Goal: Task Accomplishment & Management: Use online tool/utility

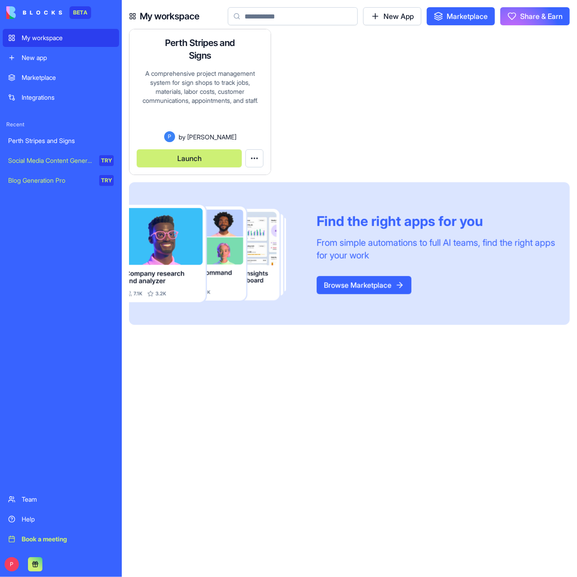
click at [199, 157] on button "Launch" at bounding box center [189, 158] width 105 height 18
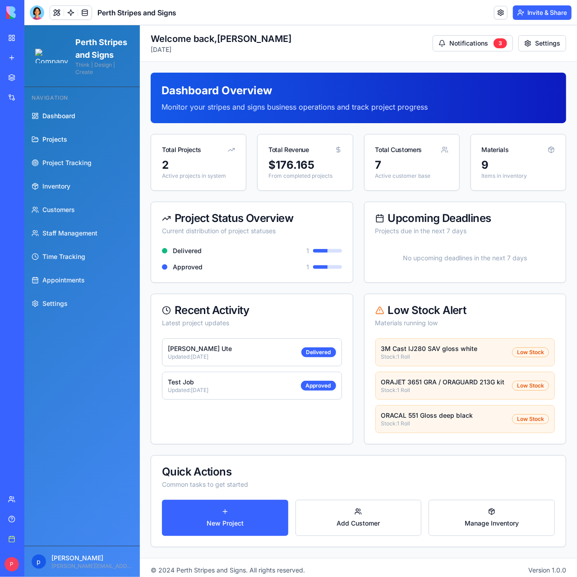
click at [65, 143] on span "Projects" at bounding box center [54, 138] width 25 height 9
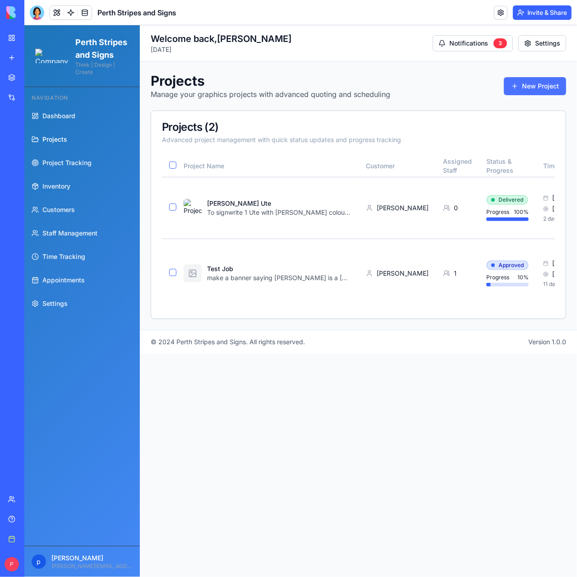
click at [525, 84] on button "New Project" at bounding box center [535, 86] width 62 height 18
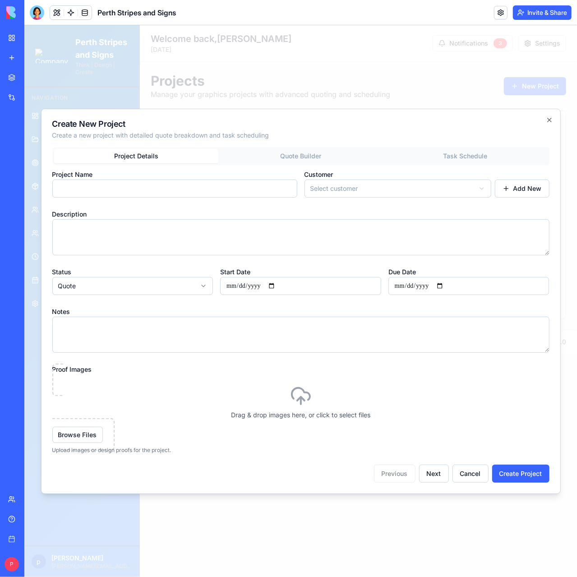
click at [136, 192] on input "Project Name" at bounding box center [174, 188] width 245 height 18
type input "**********"
select select "*****"
click at [509, 189] on button "Add New" at bounding box center [521, 188] width 55 height 18
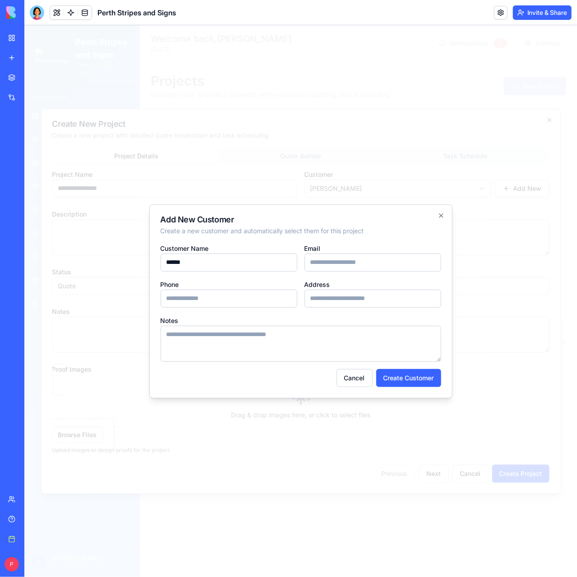
type input "**********"
drag, startPoint x: 373, startPoint y: 262, endPoint x: 300, endPoint y: 260, distance: 72.7
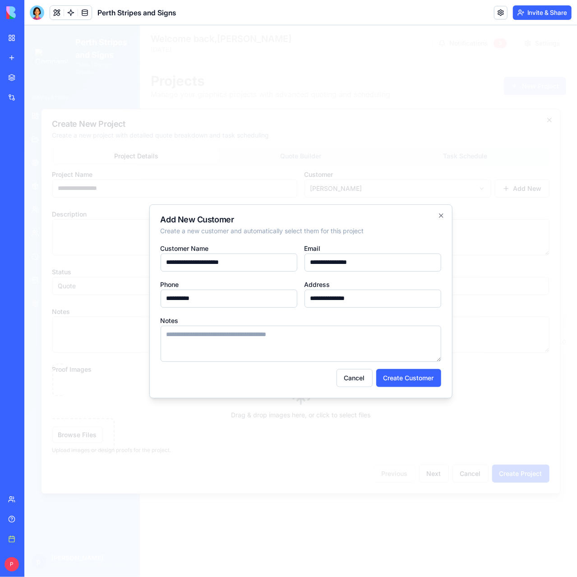
click at [300, 260] on div "**********" at bounding box center [300, 256] width 281 height 29
type input "**********"
click at [227, 334] on textarea "Notes" at bounding box center [300, 343] width 281 height 36
click at [404, 376] on button "Create Customer" at bounding box center [408, 378] width 65 height 18
select select
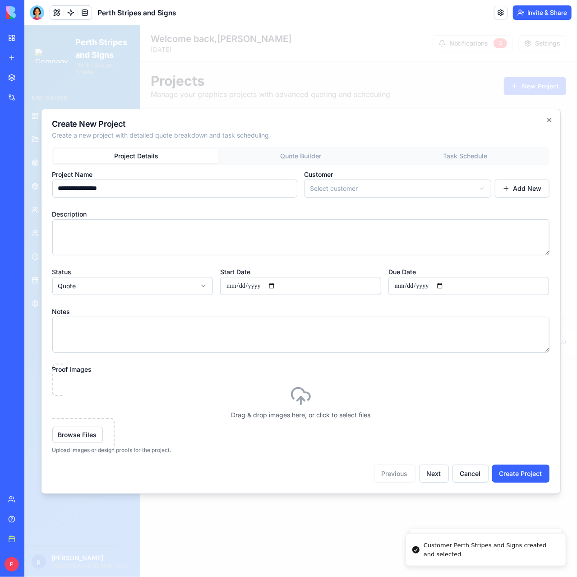
click at [363, 192] on body "Perth Stripes and Signs Think | Design | Create Navigation Dashboard Projects P…" at bounding box center [300, 301] width 553 height 552
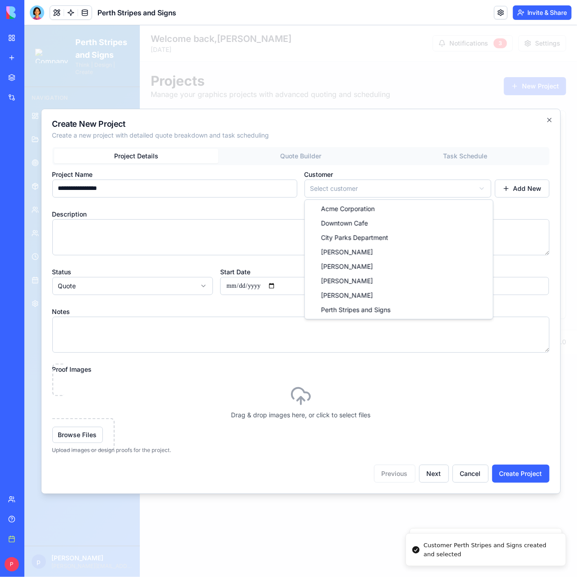
select select "*****"
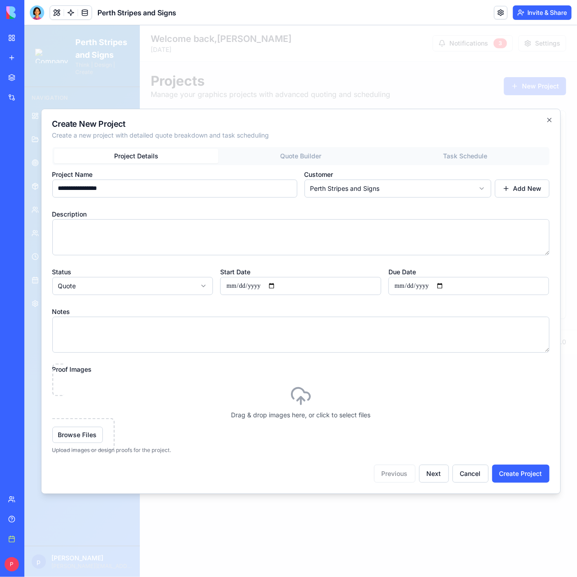
click at [203, 231] on textarea "Description" at bounding box center [300, 237] width 497 height 36
type textarea "**********"
click at [280, 285] on input "Start Date" at bounding box center [300, 286] width 161 height 18
type input "**********"
click at [446, 283] on input "Due Date" at bounding box center [468, 286] width 161 height 18
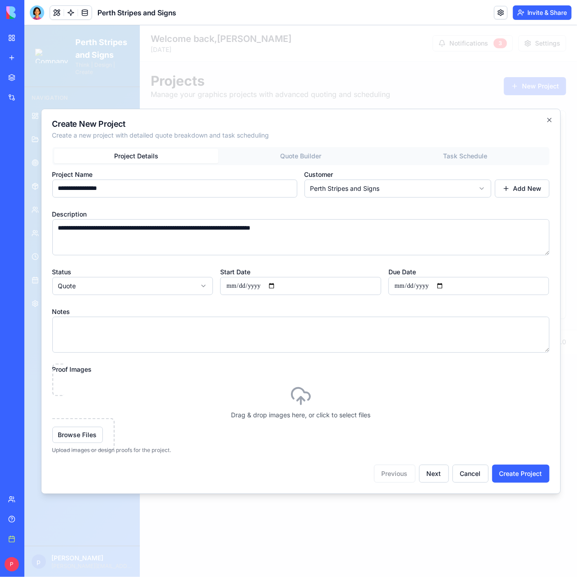
type input "**********"
click at [439, 475] on button "Next" at bounding box center [434, 473] width 30 height 18
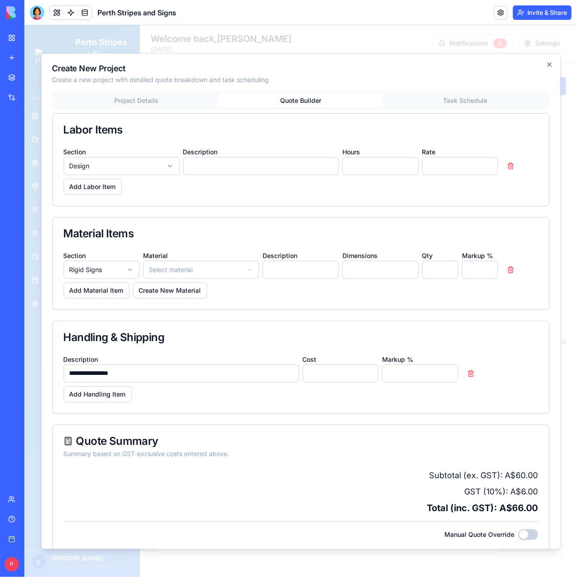
click at [457, 93] on div "Project Details Quote Builder Task Schedule" at bounding box center [300, 100] width 497 height 18
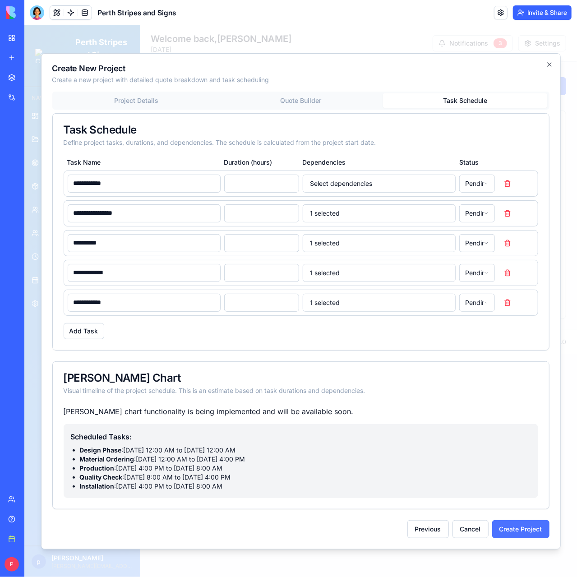
click at [508, 528] on button "Create Project" at bounding box center [520, 529] width 57 height 18
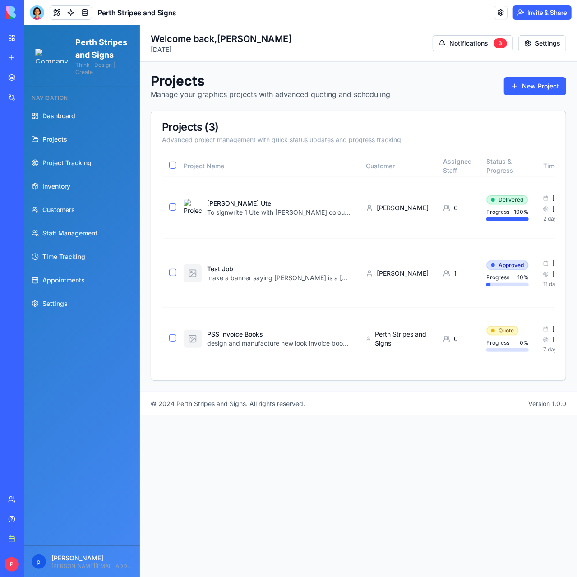
click at [58, 143] on span "Projects" at bounding box center [54, 138] width 25 height 9
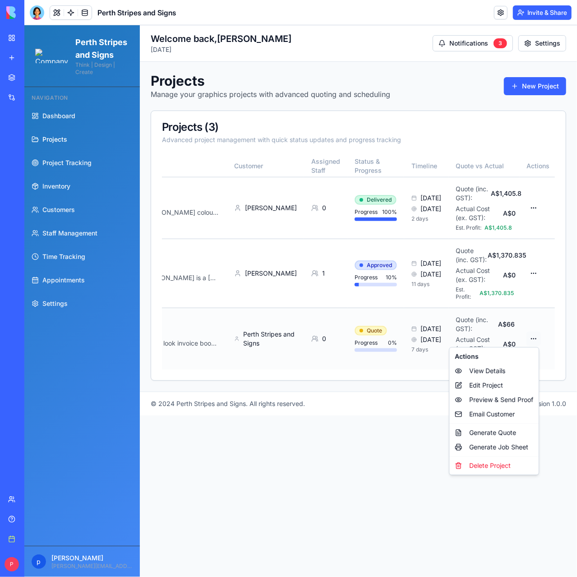
click at [532, 337] on html "Perth Stripes and Signs Think | Design | Create Navigation Dashboard Projects P…" at bounding box center [300, 301] width 553 height 552
click at [398, 438] on html "Perth Stripes and Signs Think | Design | Create Navigation Dashboard Projects P…" at bounding box center [300, 301] width 553 height 552
click at [53, 237] on span "Staff Management" at bounding box center [69, 232] width 55 height 9
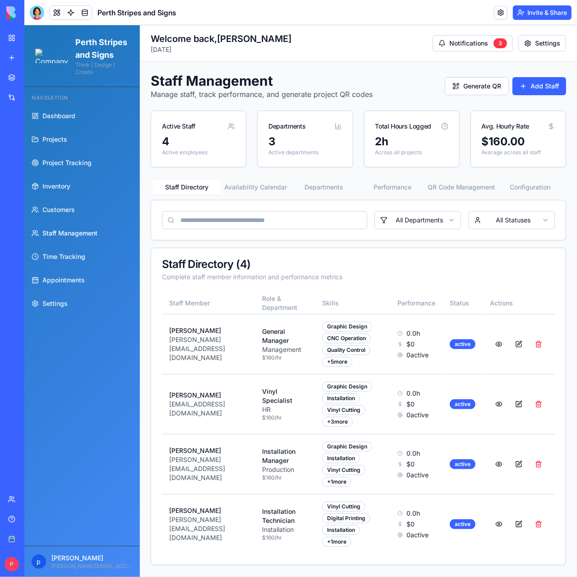
click at [443, 185] on button "QR Code Management" at bounding box center [461, 187] width 69 height 14
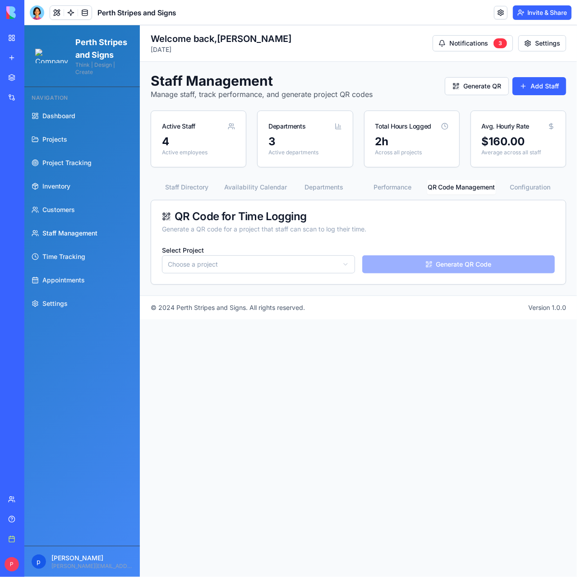
click at [274, 261] on html "Perth Stripes and Signs Think | Design | Create Navigation Dashboard Projects P…" at bounding box center [300, 301] width 553 height 552
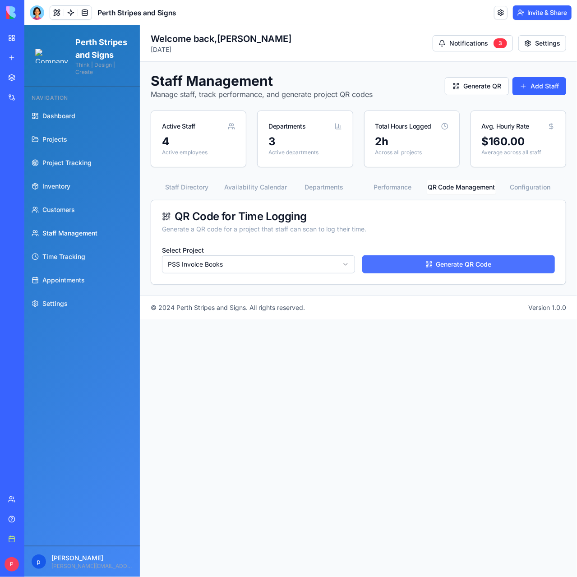
click at [453, 263] on button "Generate QR Code" at bounding box center [458, 264] width 193 height 18
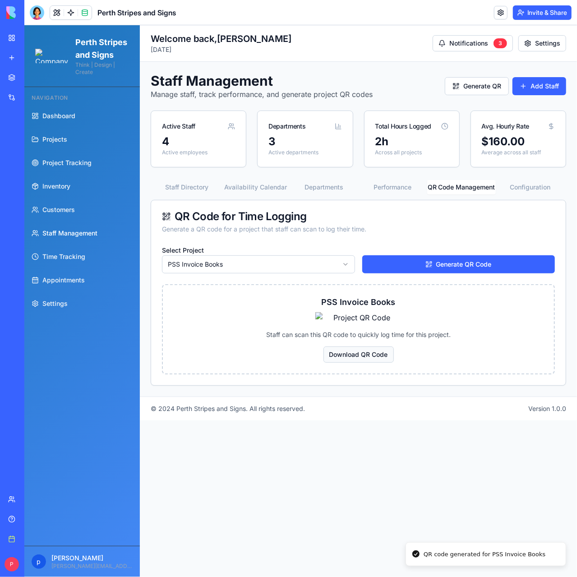
click at [356, 362] on button "Download QR Code" at bounding box center [358, 354] width 70 height 16
click at [44, 167] on span "Project Tracking" at bounding box center [66, 162] width 49 height 9
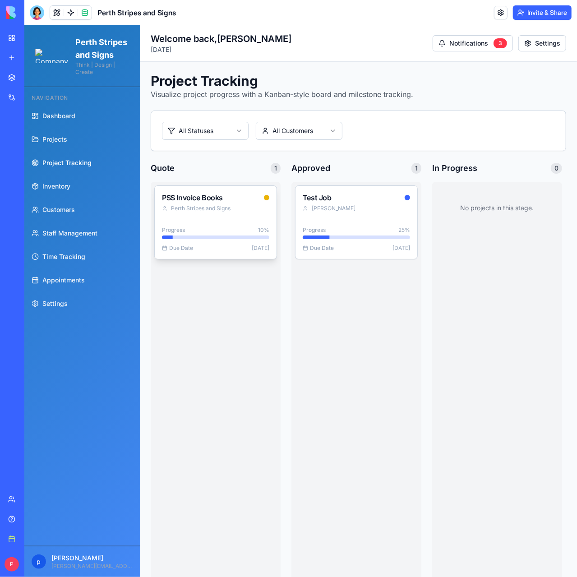
click at [187, 203] on div "PSS Invoice Books Perth Stripes and Signs" at bounding box center [215, 201] width 122 height 33
click at [60, 167] on span "Project Tracking" at bounding box center [66, 162] width 49 height 9
click at [49, 145] on link "Projects" at bounding box center [82, 139] width 108 height 22
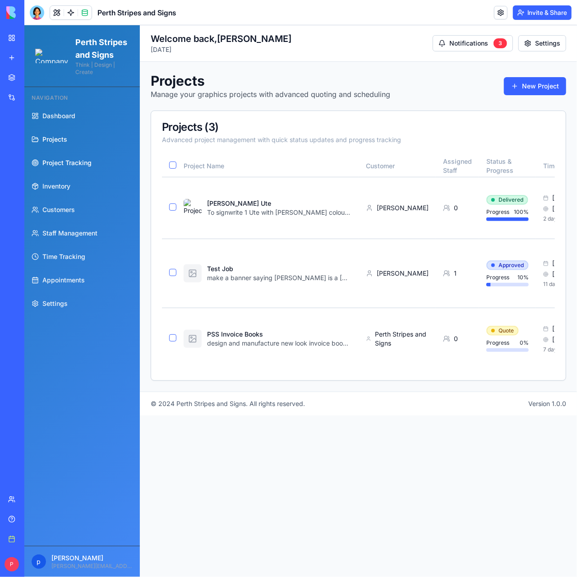
click at [65, 167] on span "Project Tracking" at bounding box center [66, 162] width 49 height 9
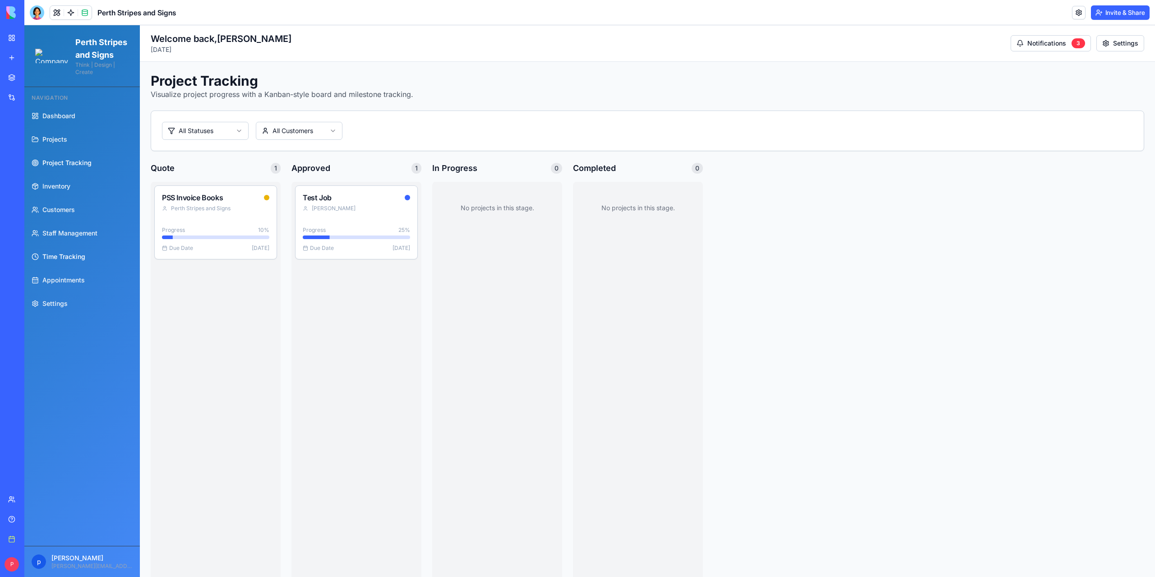
click at [69, 261] on span "Time Tracking" at bounding box center [63, 256] width 43 height 9
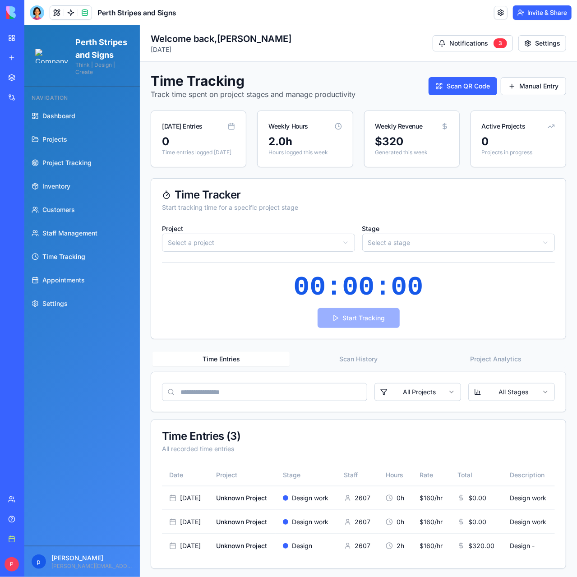
click at [256, 247] on html "Perth Stripes and Signs Think | Design | Create Navigation Dashboard Projects P…" at bounding box center [300, 314] width 553 height 578
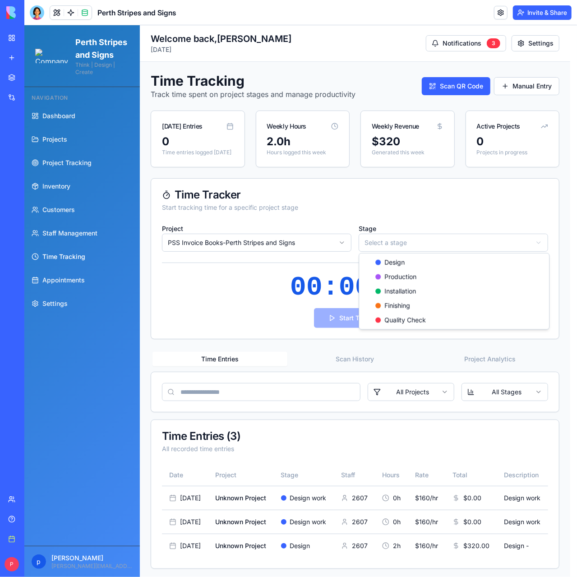
click at [406, 240] on html "Perth Stripes and Signs Think | Design | Create Navigation Dashboard Projects P…" at bounding box center [300, 314] width 553 height 578
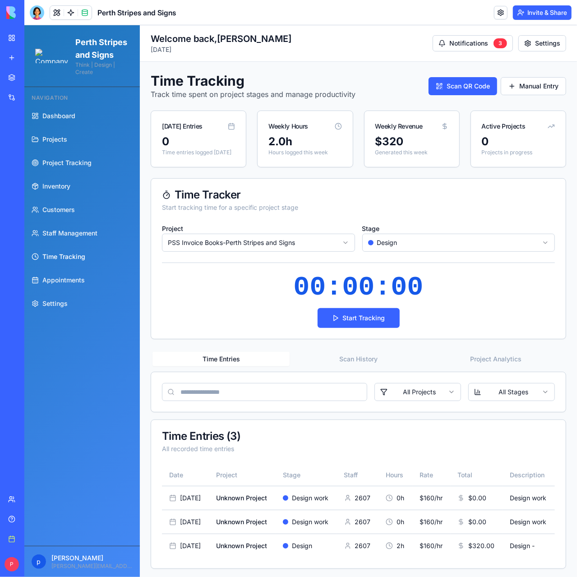
click at [352, 355] on button "Scan History" at bounding box center [357, 358] width 137 height 14
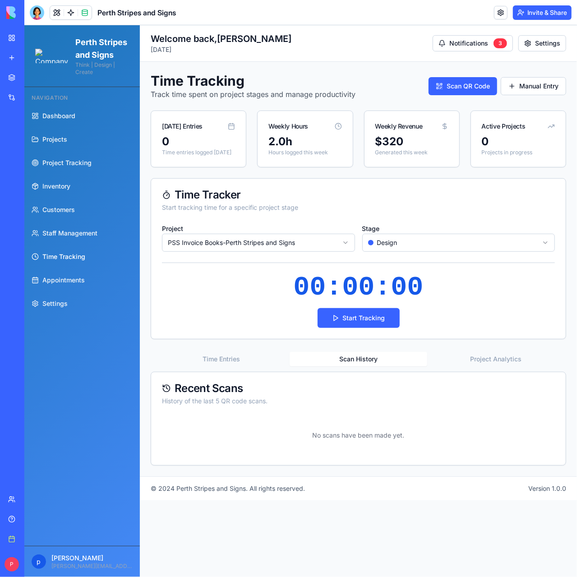
click at [221, 355] on button "Time Entries" at bounding box center [220, 358] width 137 height 14
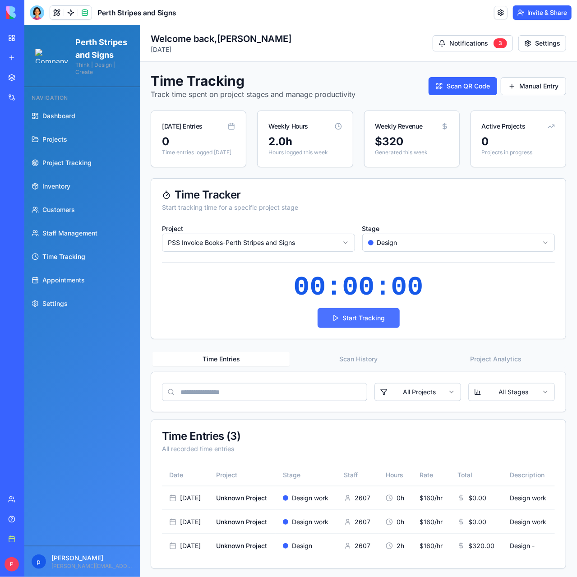
click at [344, 313] on button "Start Tracking" at bounding box center [358, 318] width 82 height 20
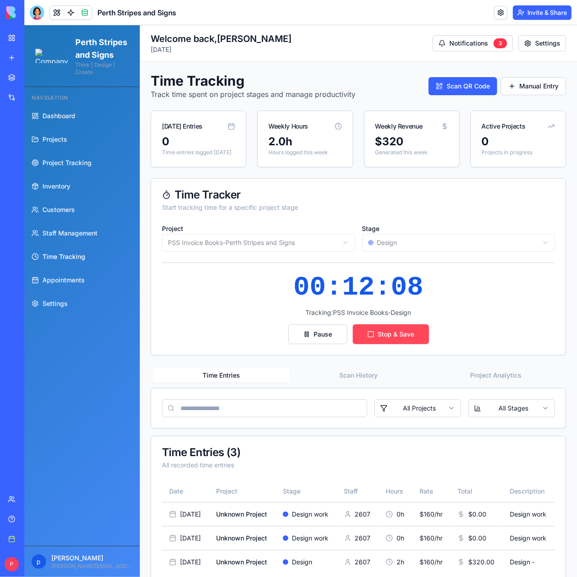
click at [402, 335] on button "Stop & Save" at bounding box center [390, 334] width 76 height 20
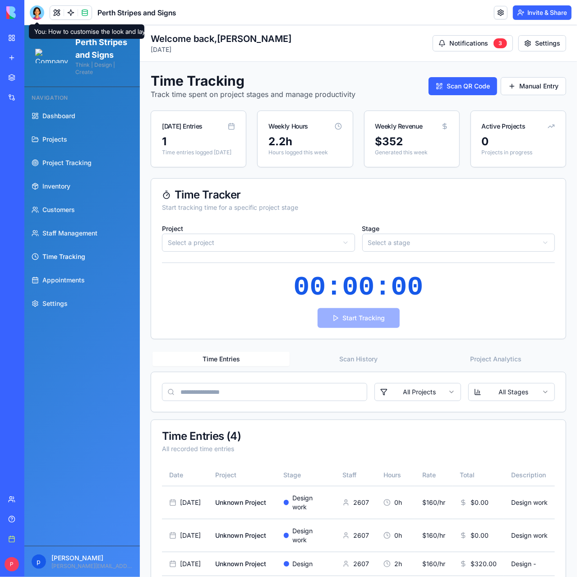
click at [36, 13] on div at bounding box center [37, 12] width 14 height 14
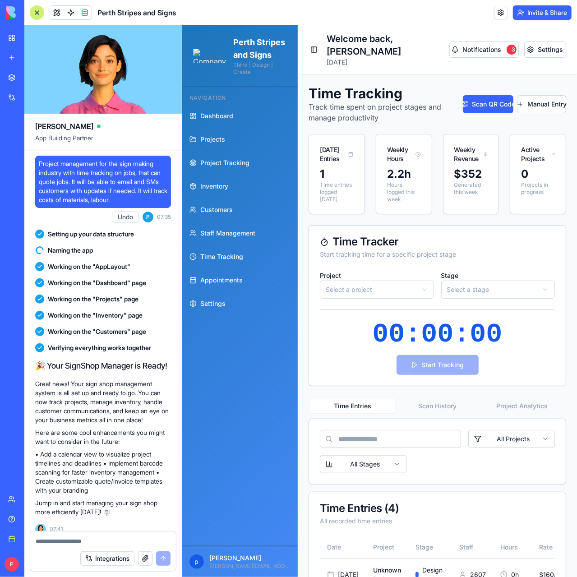
scroll to position [106869, 0]
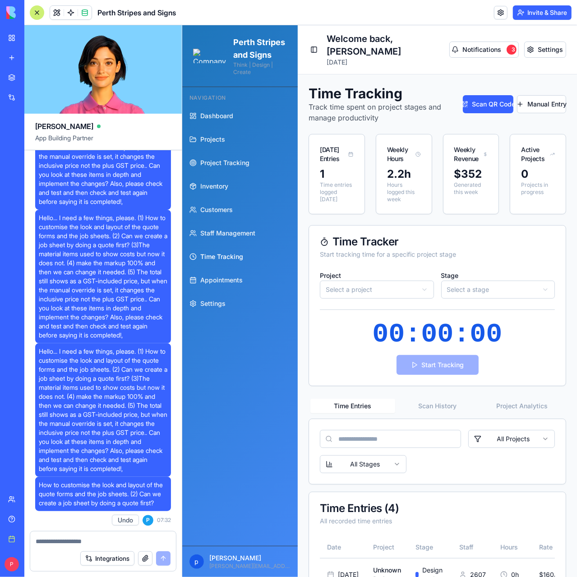
click at [60, 496] on span "How to customise the look and layout of the quote forms and the job sheets. (2)…" at bounding box center [103, 494] width 129 height 27
click at [79, 544] on textarea at bounding box center [103, 541] width 135 height 9
type textarea "*****"
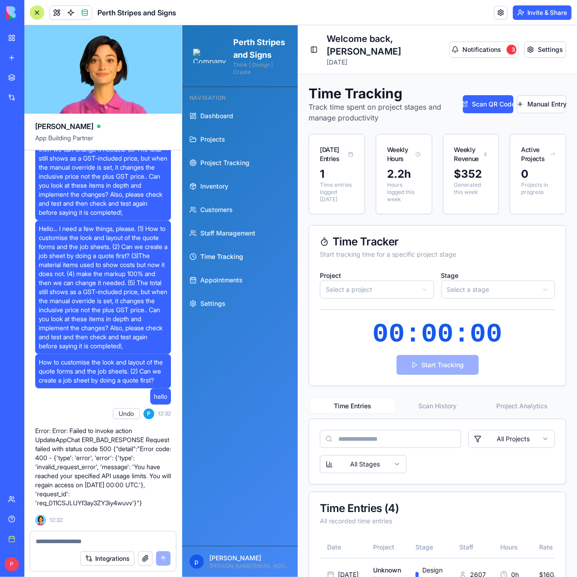
scroll to position [106991, 0]
click at [20, 518] on link "Help" at bounding box center [21, 519] width 36 height 18
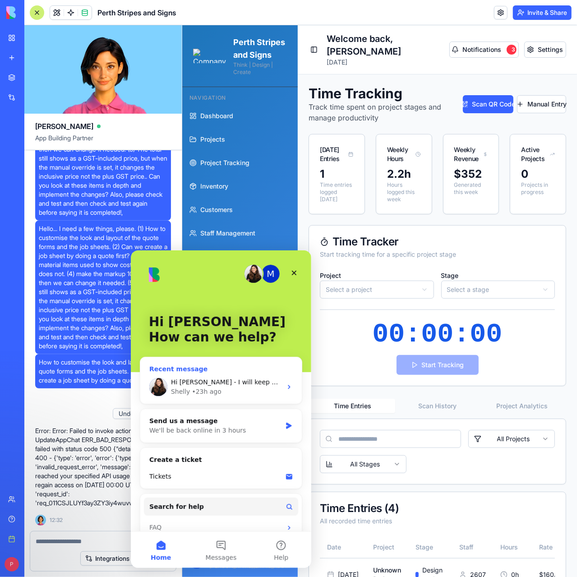
scroll to position [0, 0]
click at [224, 379] on span "Hi [PERSON_NAME] - I will keep all that in mind. I realise that this is a diffi…" at bounding box center [373, 381] width 404 height 7
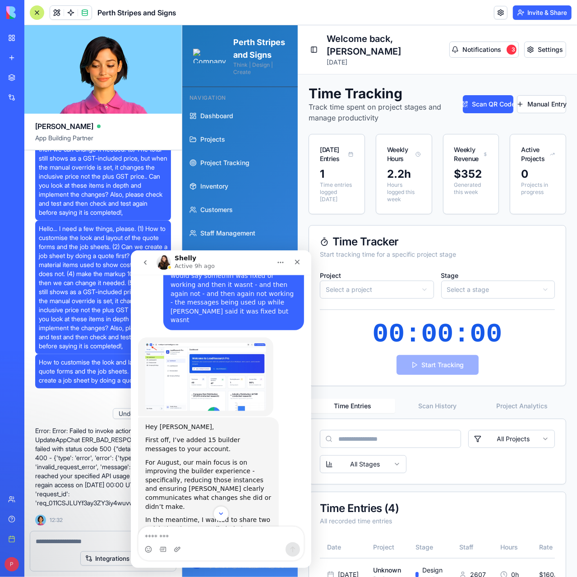
scroll to position [1276, 0]
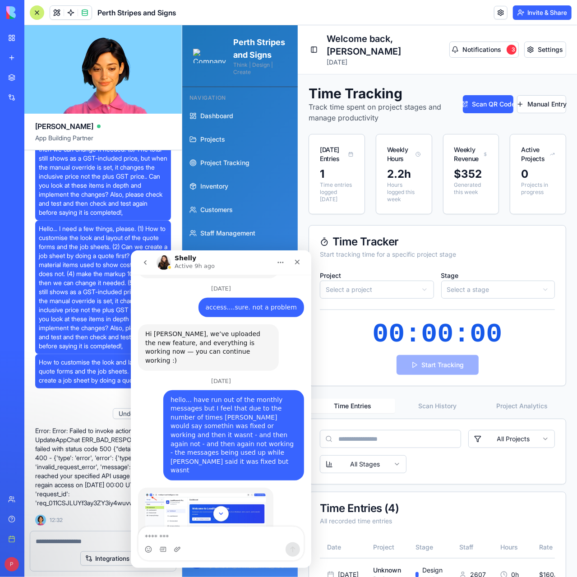
click at [168, 537] on textarea "Message…" at bounding box center [220, 534] width 165 height 15
type textarea "*"
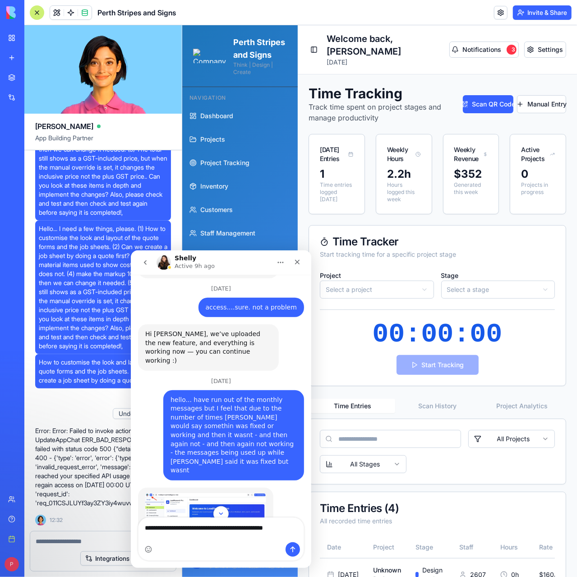
type textarea "**********"
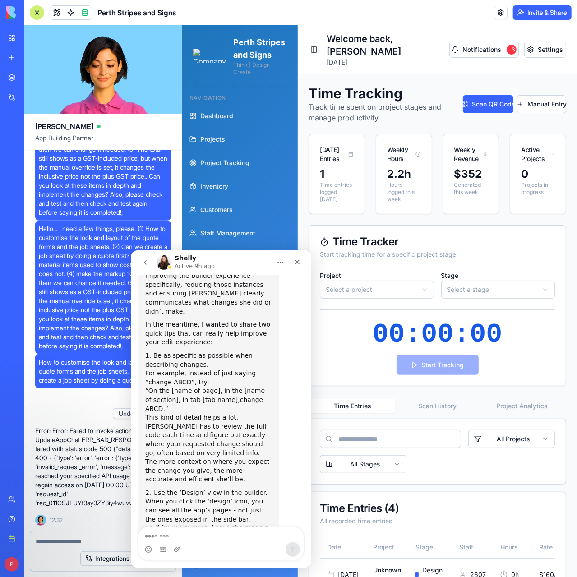
scroll to position [1624, 0]
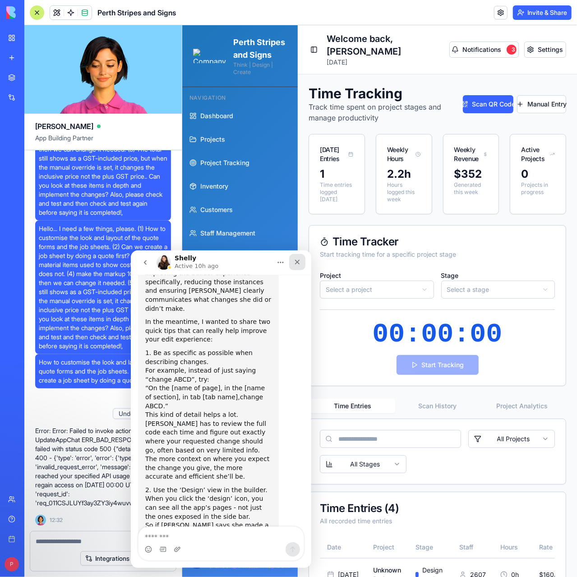
click at [296, 263] on icon "Close" at bounding box center [296, 261] width 7 height 7
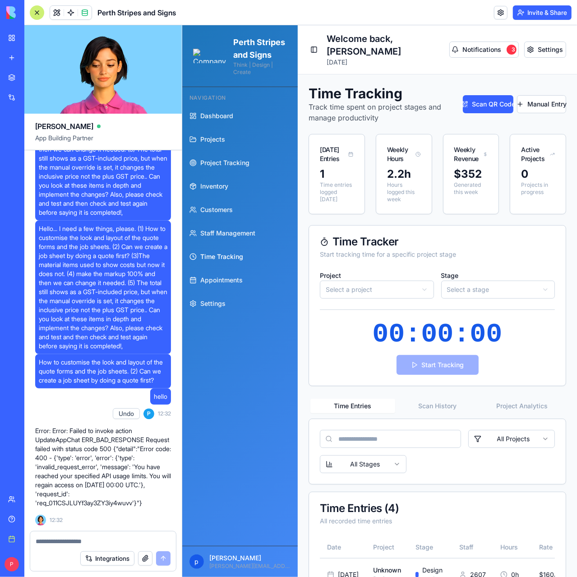
scroll to position [1624, 0]
